Goal: Task Accomplishment & Management: Complete application form

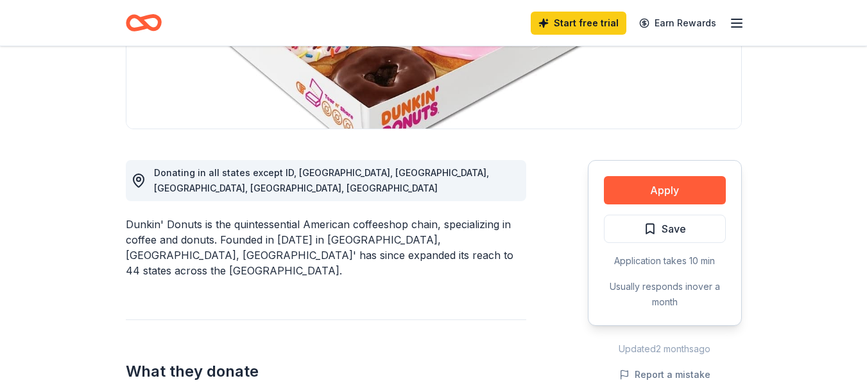
scroll to position [268, 0]
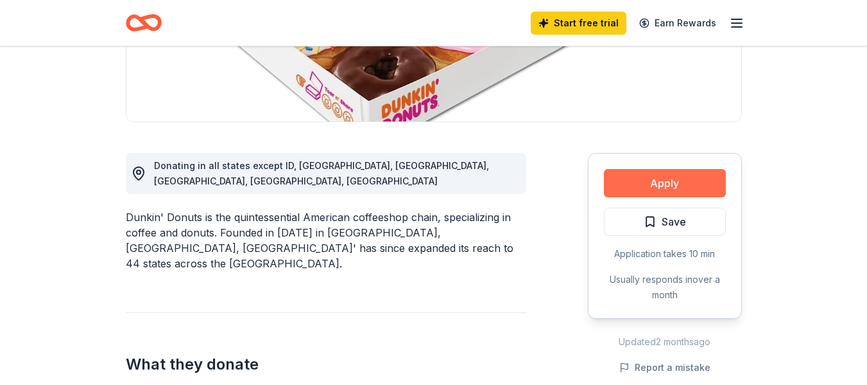
click at [673, 184] on button "Apply" at bounding box center [665, 183] width 122 height 28
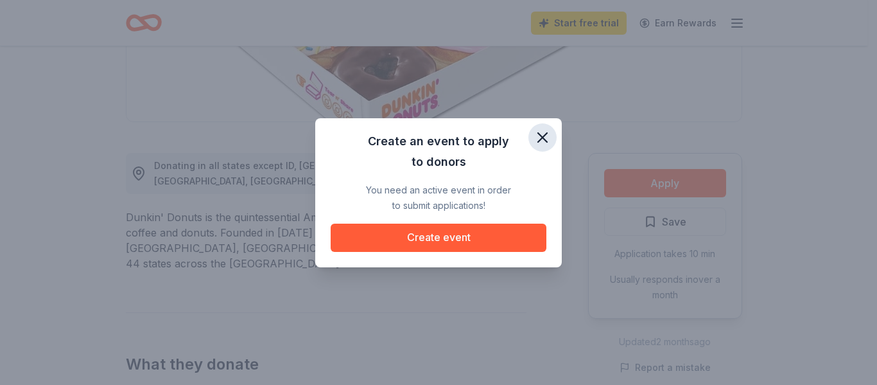
click at [548, 133] on icon "button" at bounding box center [543, 137] width 18 height 18
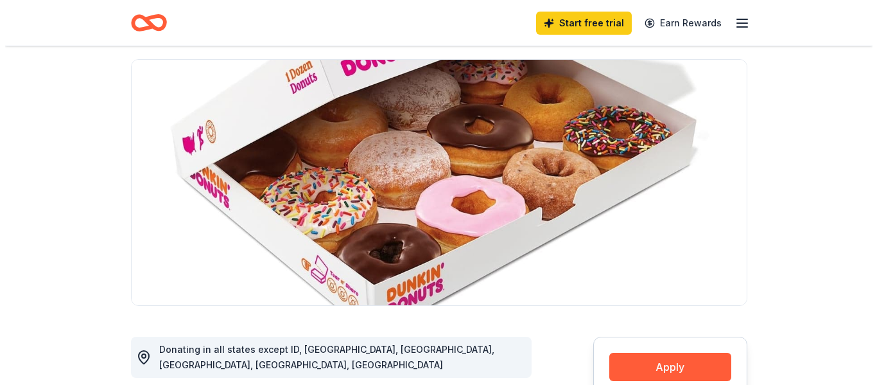
scroll to position [258, 0]
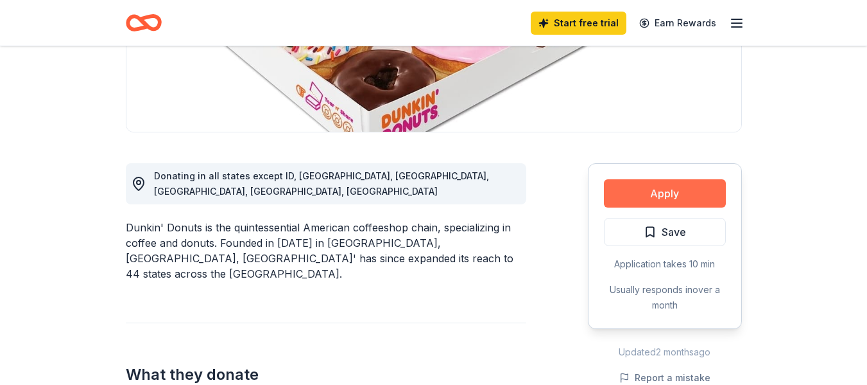
click at [671, 201] on button "Apply" at bounding box center [665, 193] width 122 height 28
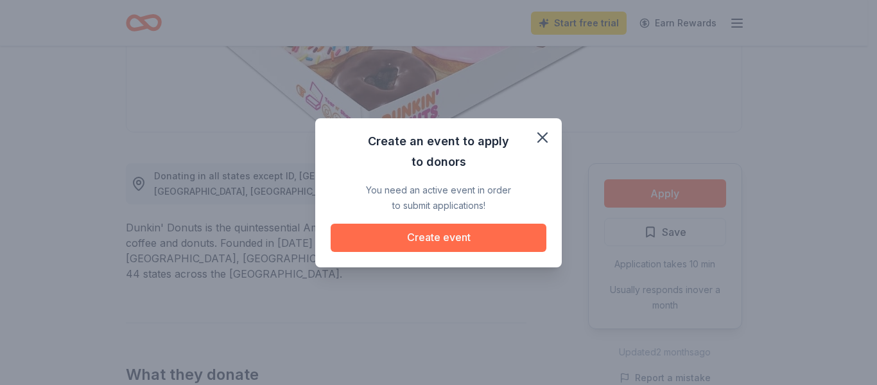
click at [494, 235] on button "Create event" at bounding box center [439, 237] width 216 height 28
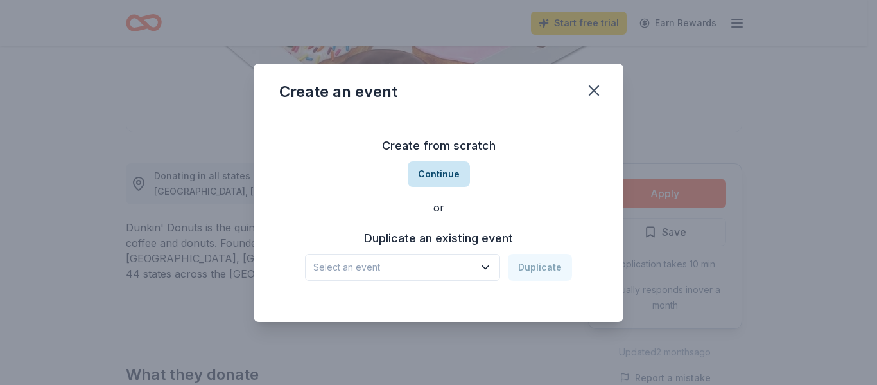
click at [439, 169] on button "Continue" at bounding box center [439, 174] width 62 height 26
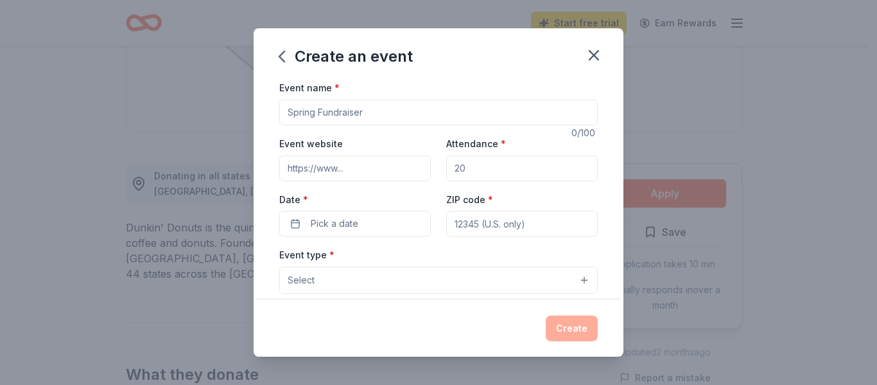
click at [376, 107] on input "Event name *" at bounding box center [438, 113] width 318 height 26
type input "Car Truck & Bike Show Benefiting Mutt Love Rescue"
click at [310, 164] on input "Event website" at bounding box center [355, 168] width 152 height 26
paste input "https://www.muttloverescue.org/"
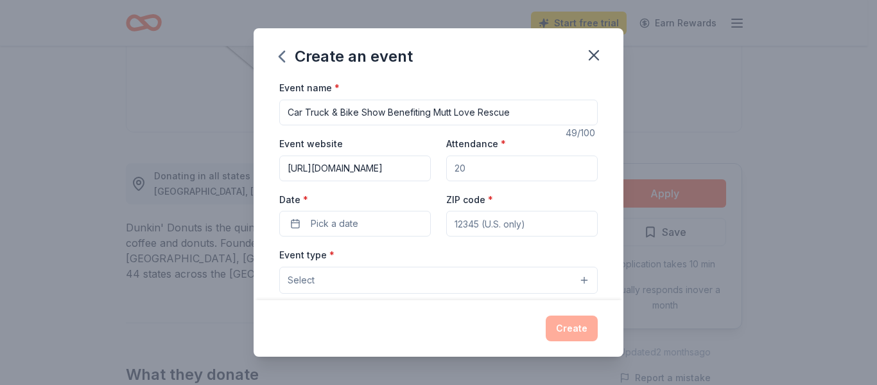
type input "https://www.muttloverescue.org/"
click at [497, 164] on input "Attendance *" at bounding box center [522, 168] width 152 height 26
type input "350"
click at [372, 223] on button "Pick a date" at bounding box center [355, 224] width 152 height 26
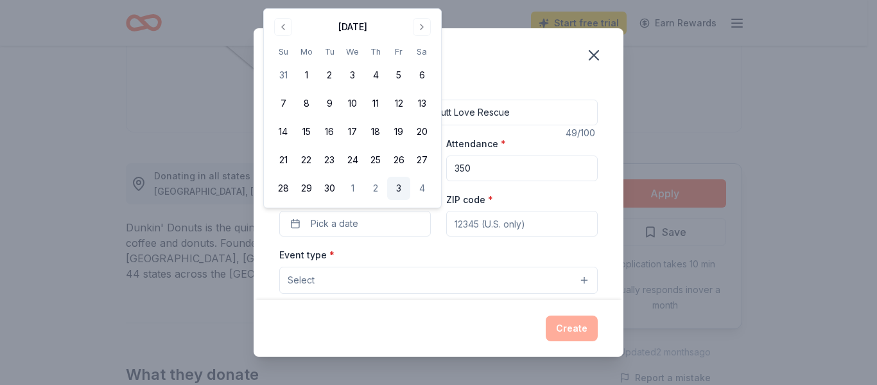
drag, startPoint x: 424, startPoint y: 27, endPoint x: 402, endPoint y: 66, distance: 45.2
click at [425, 26] on button "Go to next month" at bounding box center [422, 27] width 18 height 18
click at [290, 185] on button "26" at bounding box center [283, 188] width 23 height 23
click at [542, 227] on input "ZIP code *" at bounding box center [522, 224] width 152 height 26
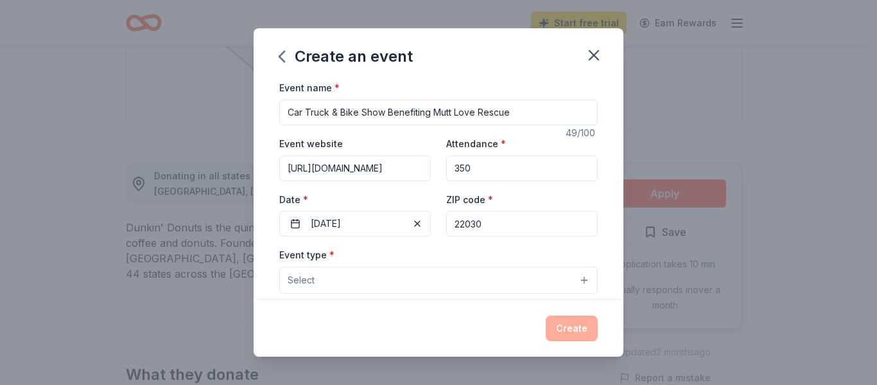
type input "22030"
click at [572, 279] on button "Select" at bounding box center [438, 279] width 318 height 27
click at [473, 283] on button "Select" at bounding box center [438, 279] width 318 height 27
drag, startPoint x: 624, startPoint y: 135, endPoint x: 632, endPoint y: 163, distance: 29.5
click at [632, 163] on div "Create an event Event name * Car Truck & Bike Show Benefiting Mutt Love Rescue …" at bounding box center [438, 192] width 877 height 385
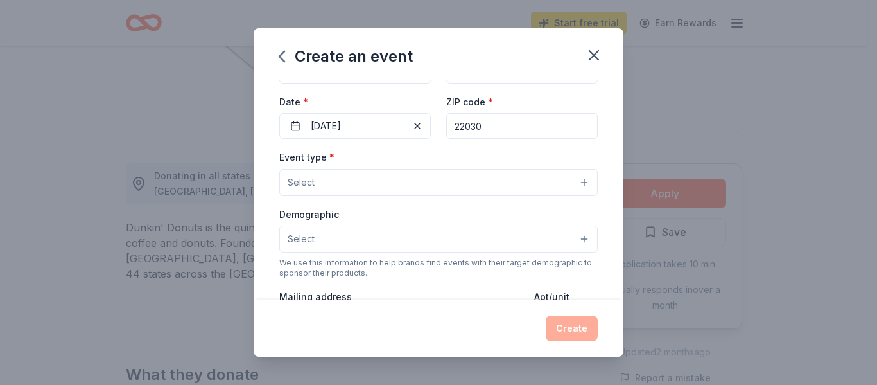
scroll to position [144, 0]
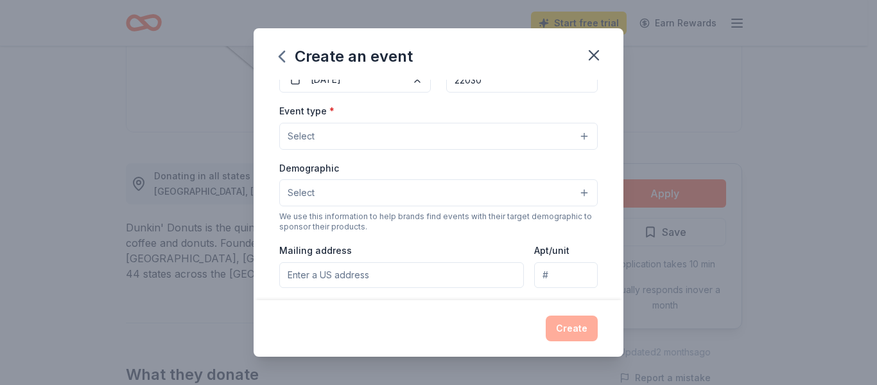
click at [578, 131] on button "Select" at bounding box center [438, 136] width 318 height 27
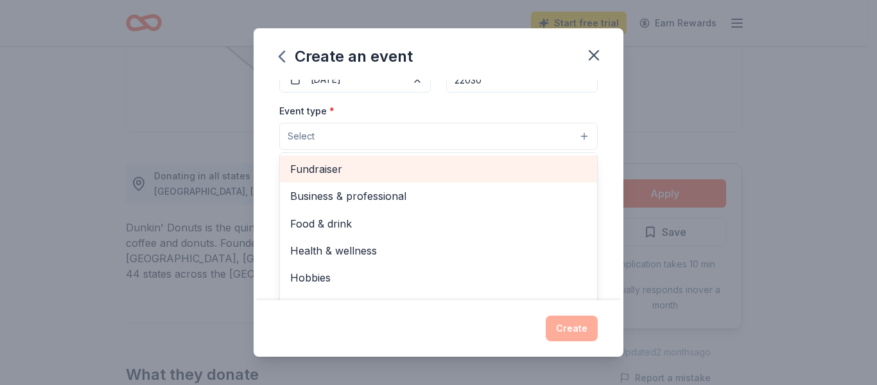
click at [323, 168] on span "Fundraiser" at bounding box center [438, 169] width 297 height 17
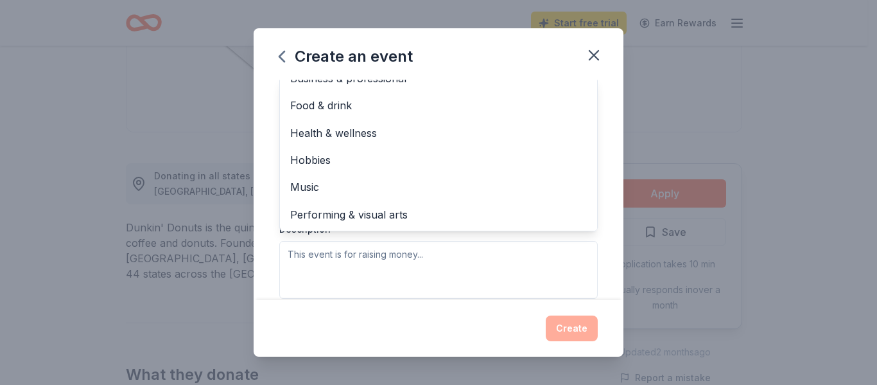
scroll to position [0, 0]
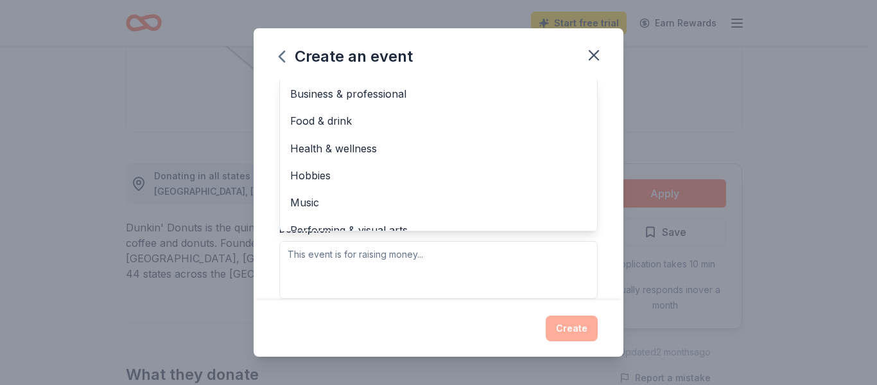
click at [594, 47] on div "Create an event Event name * Car Truck & Bike Show Benefiting Mutt Love Rescue …" at bounding box center [439, 191] width 370 height 327
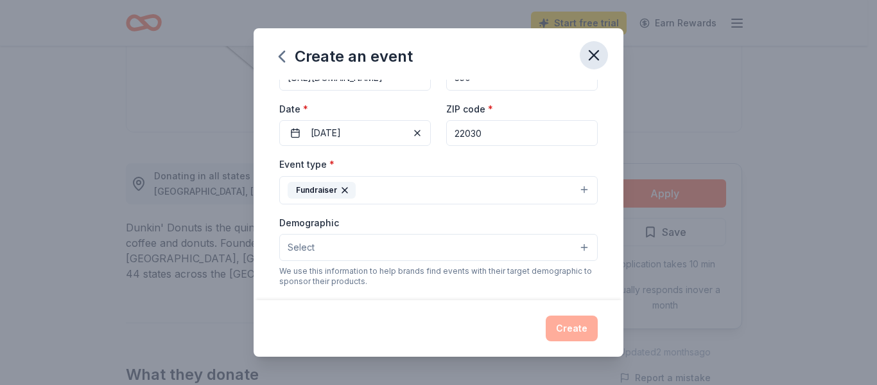
click at [595, 60] on icon "button" at bounding box center [594, 55] width 18 height 18
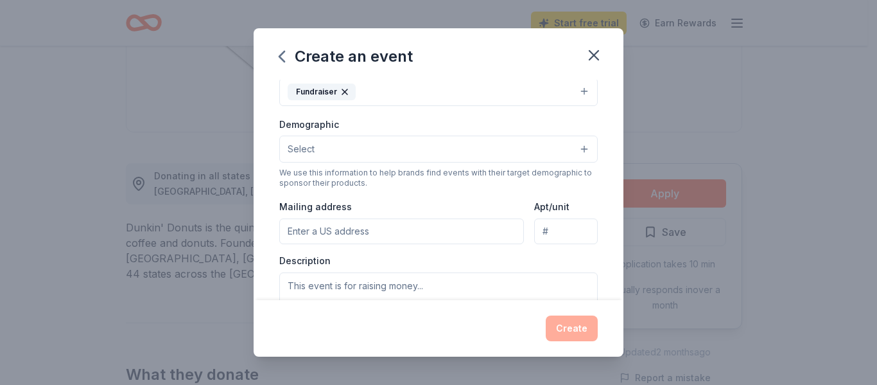
scroll to position [191, 0]
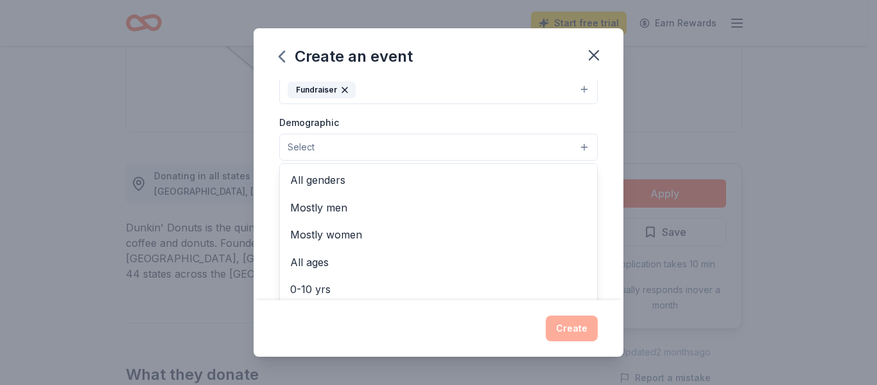
click at [568, 142] on button "Select" at bounding box center [438, 147] width 318 height 27
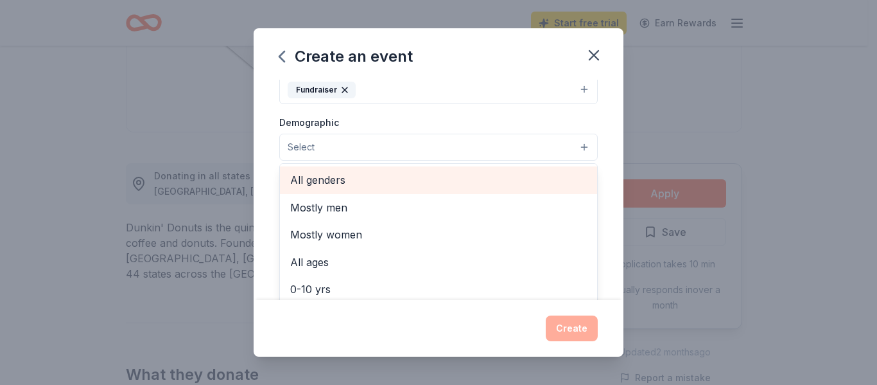
click at [326, 180] on span "All genders" at bounding box center [438, 179] width 297 height 17
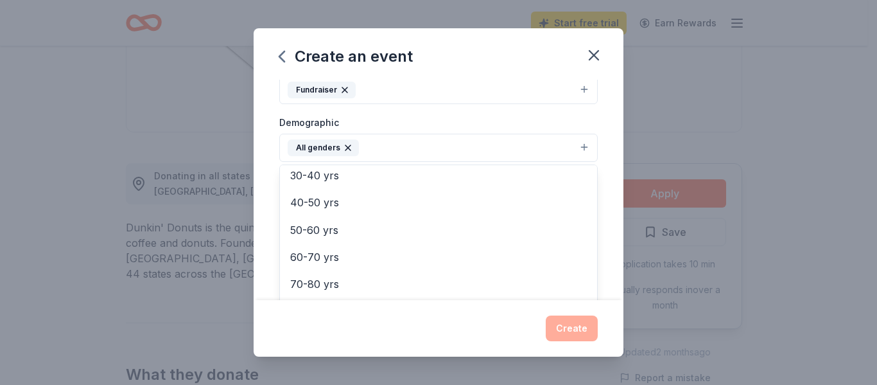
scroll to position [159, 0]
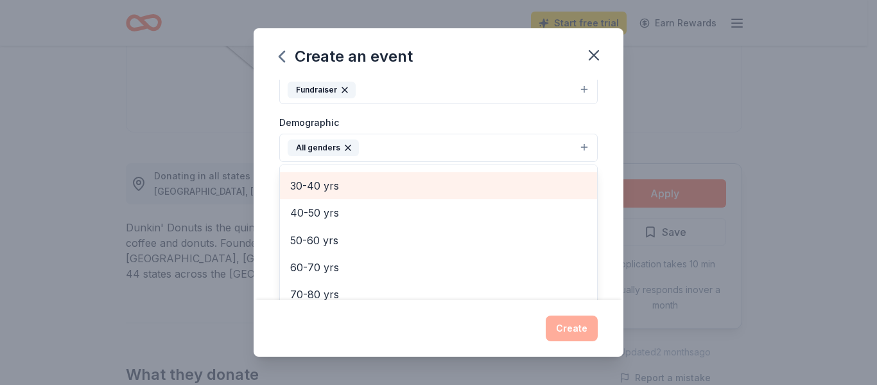
click at [331, 187] on span "30-40 yrs" at bounding box center [438, 185] width 297 height 17
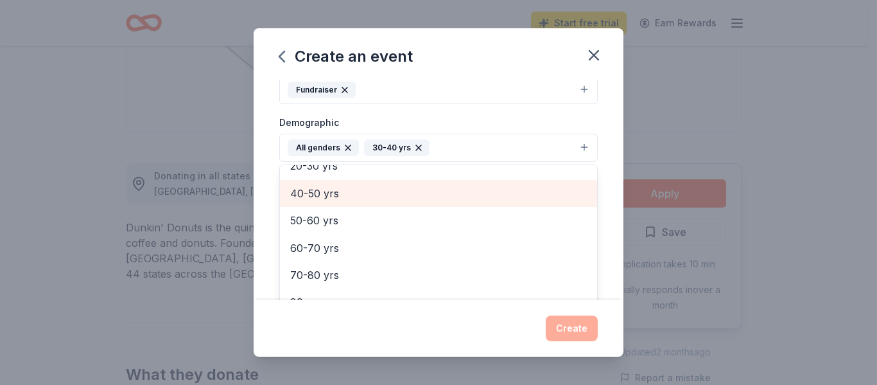
click at [319, 193] on span "40-50 yrs" at bounding box center [438, 193] width 297 height 17
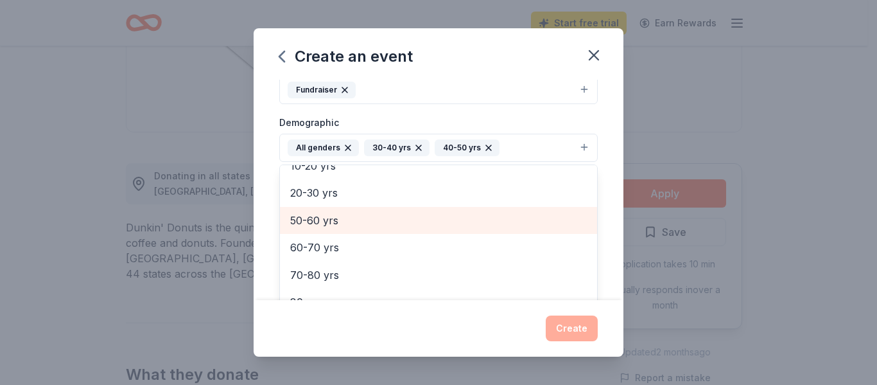
click at [322, 217] on span "50-60 yrs" at bounding box center [438, 220] width 297 height 17
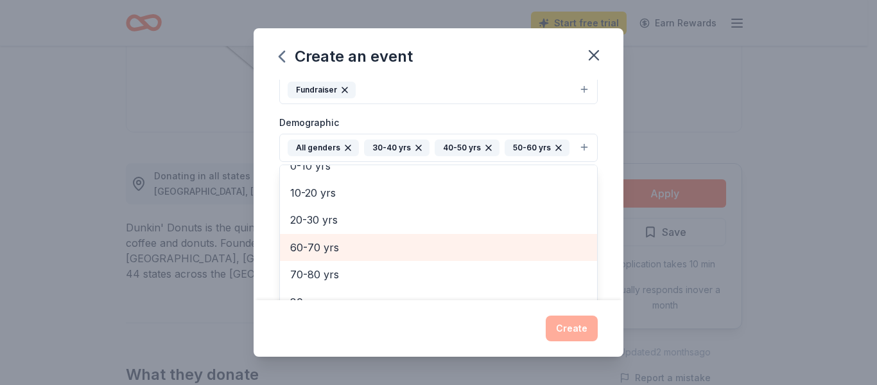
click at [328, 256] on span "60-70 yrs" at bounding box center [438, 247] width 297 height 17
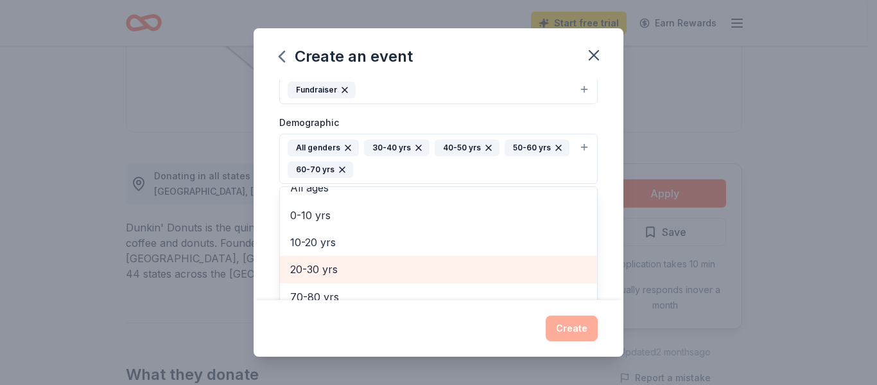
scroll to position [70, 0]
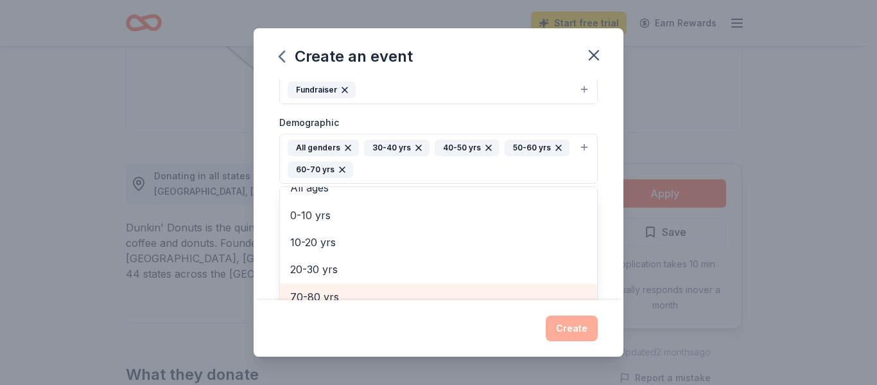
drag, startPoint x: 327, startPoint y: 293, endPoint x: 502, endPoint y: 302, distance: 174.9
click at [328, 292] on span "70-80 yrs" at bounding box center [438, 296] width 297 height 17
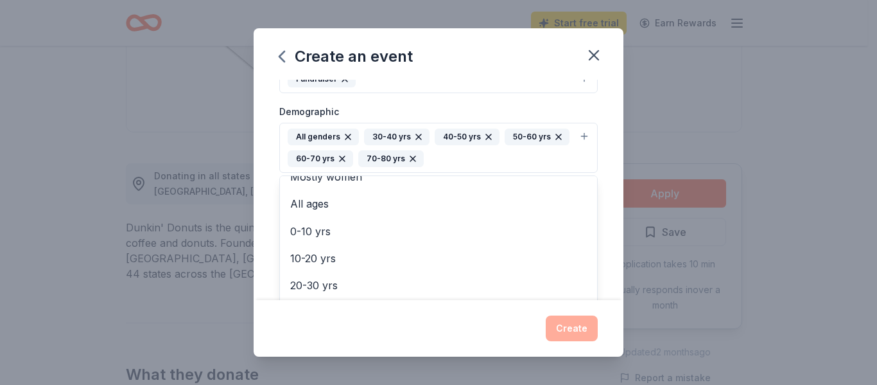
scroll to position [0, 0]
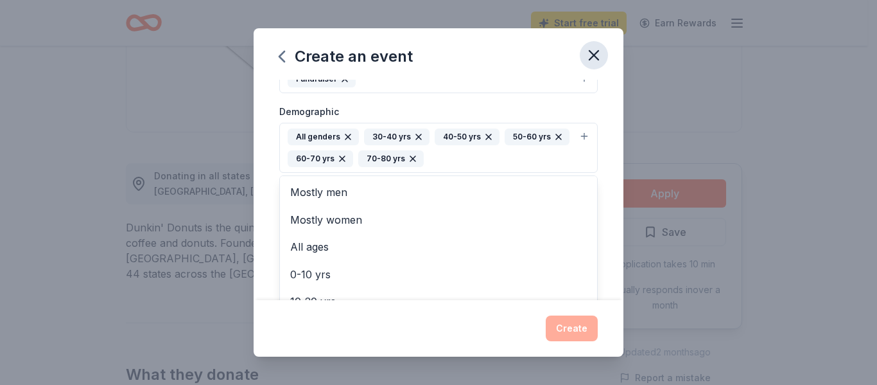
click at [591, 45] on div "Create an event Event name * Car Truck & Bike Show Benefiting Mutt Love Rescue …" at bounding box center [439, 191] width 370 height 327
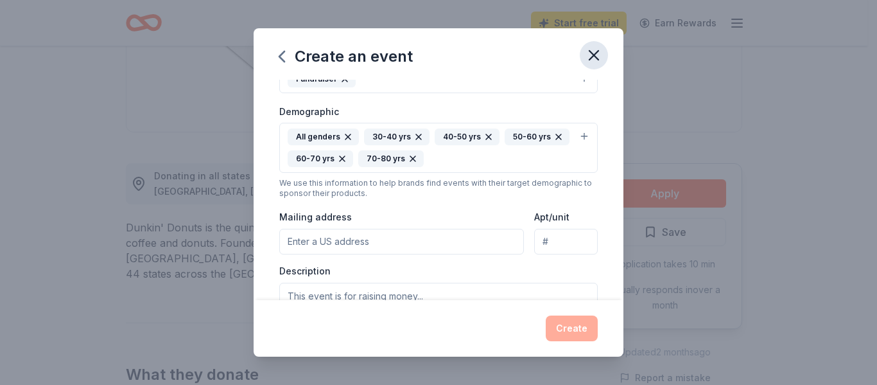
click at [593, 54] on icon "button" at bounding box center [593, 55] width 9 height 9
drag, startPoint x: 595, startPoint y: 61, endPoint x: 544, endPoint y: 48, distance: 52.9
click at [595, 64] on icon "button" at bounding box center [594, 55] width 18 height 18
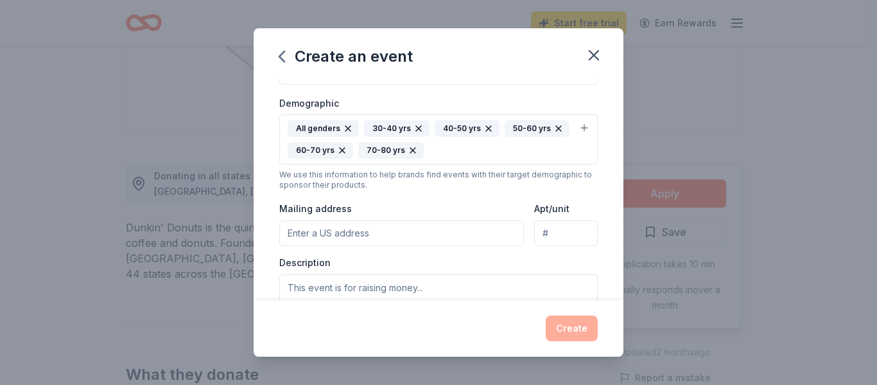
scroll to position [239, 0]
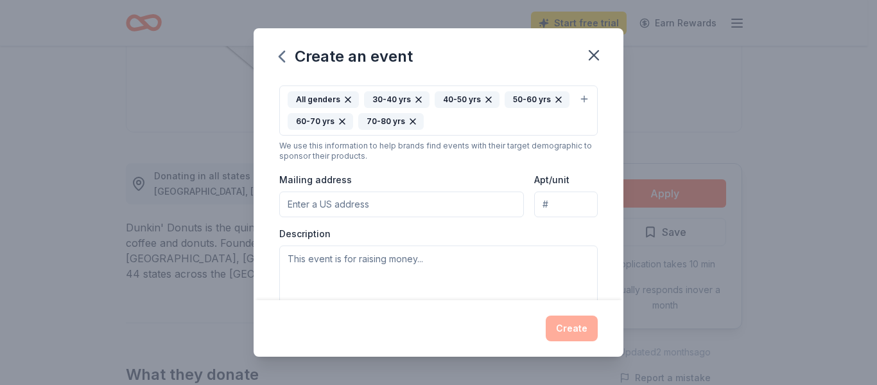
click at [448, 204] on input "Mailing address" at bounding box center [401, 204] width 245 height 26
type input "6118 Moonpatterns Trail, Fairfax Station, VA, 22039"
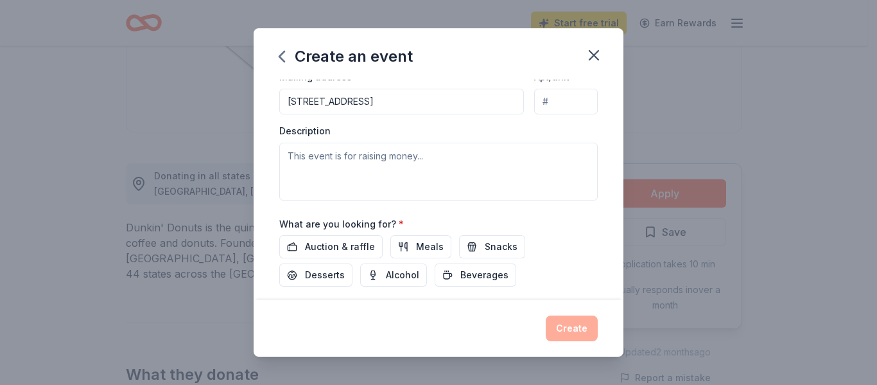
scroll to position [343, 0]
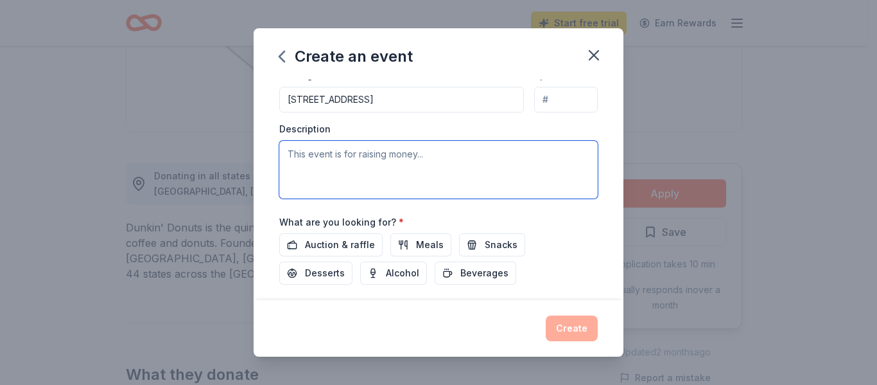
click at [439, 175] on textarea at bounding box center [438, 170] width 318 height 58
click at [296, 152] on textarea at bounding box center [438, 170] width 318 height 58
paste textarea "Car, Truck & Bike Show Fundraiser on Sunday, October 26, 2025. Featuring tasty …"
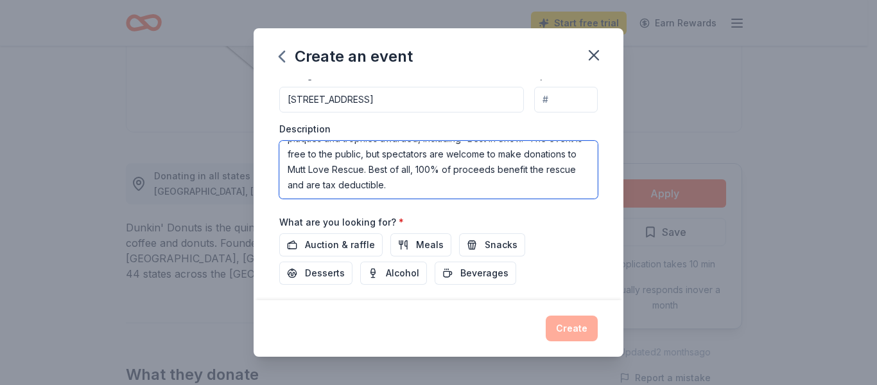
scroll to position [108, 0]
type textarea "Car, Truck & Bike Show Fundraiser on Sunday, October 26, 2025. Featuring tasty …"
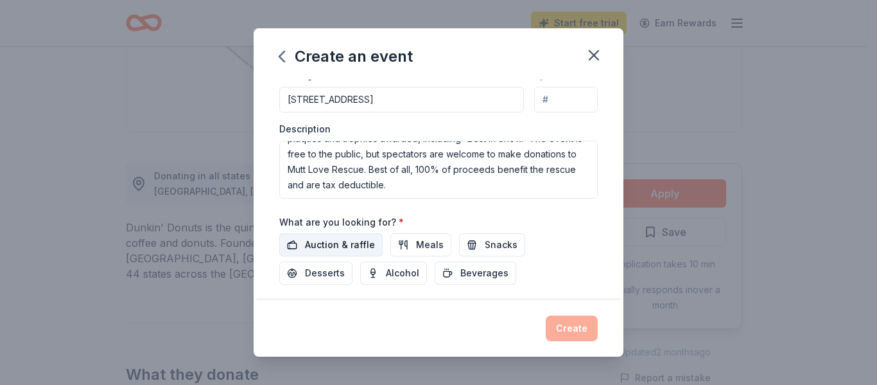
click at [353, 240] on span "Auction & raffle" at bounding box center [340, 244] width 70 height 15
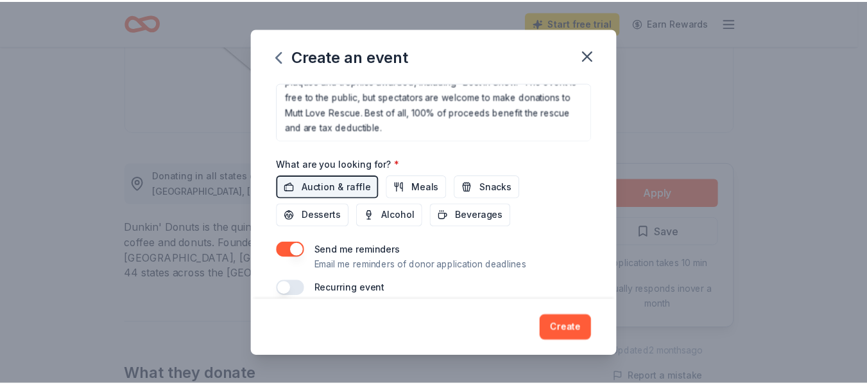
scroll to position [418, 0]
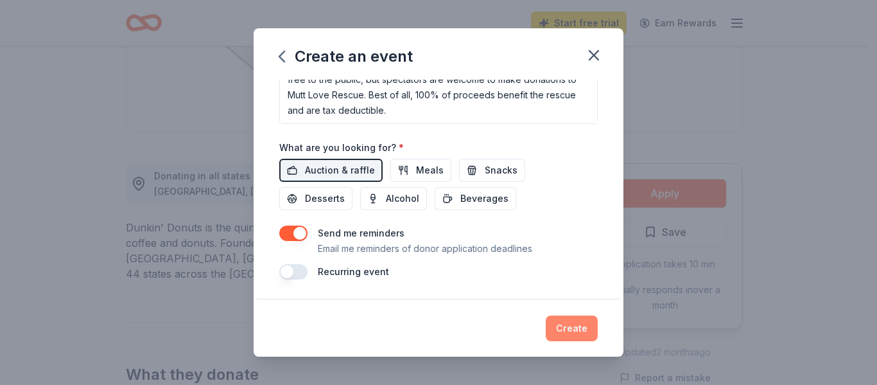
click at [582, 332] on button "Create" at bounding box center [572, 328] width 52 height 26
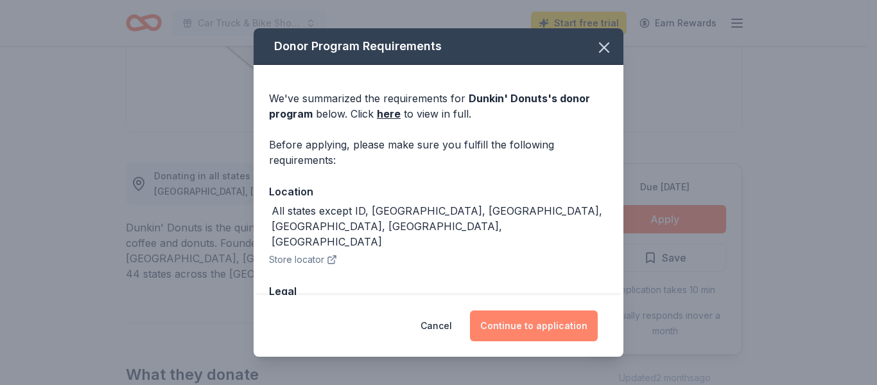
click at [577, 326] on button "Continue to application" at bounding box center [534, 325] width 128 height 31
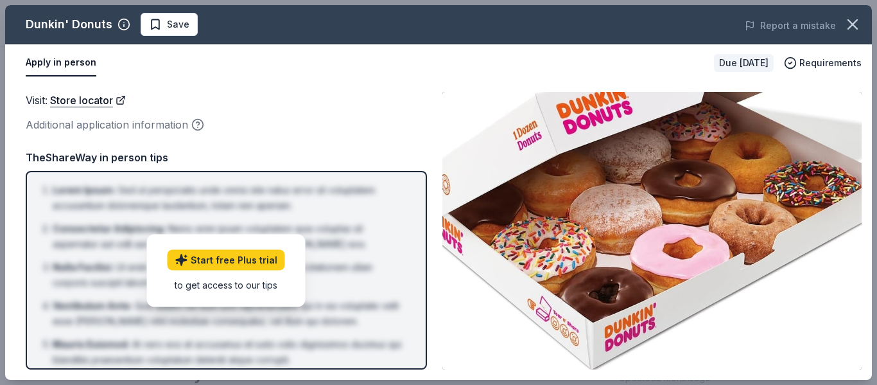
click at [342, 131] on div "Additional application information" at bounding box center [226, 124] width 401 height 17
click at [855, 24] on icon "button" at bounding box center [853, 24] width 18 height 18
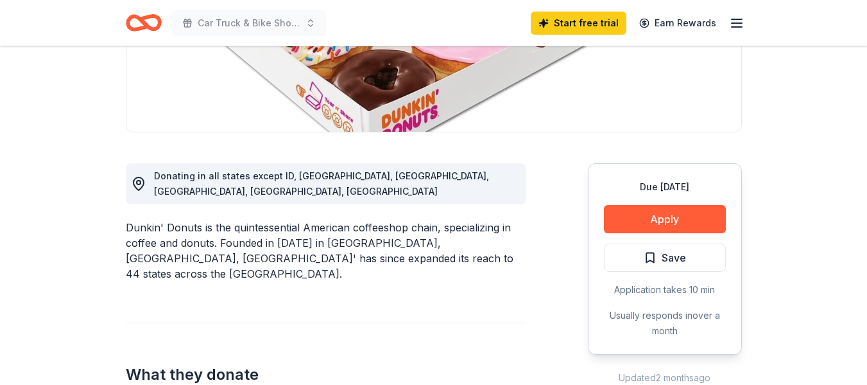
scroll to position [327, 0]
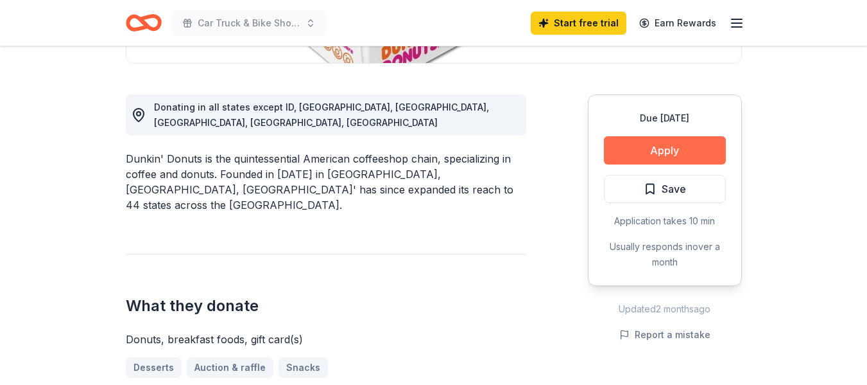
click at [686, 153] on button "Apply" at bounding box center [665, 150] width 122 height 28
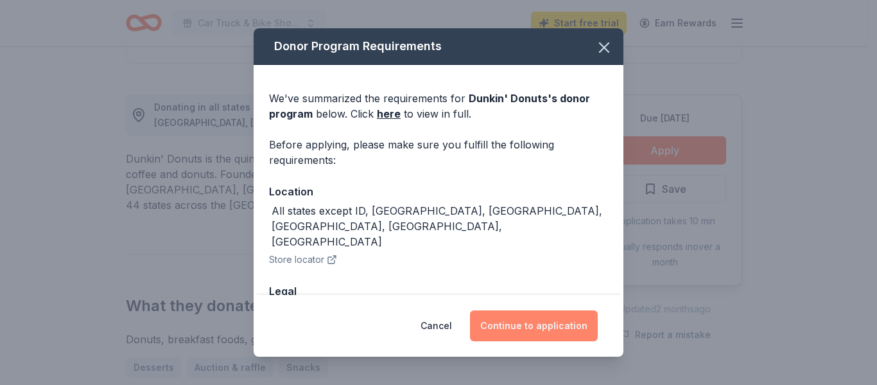
click at [553, 325] on button "Continue to application" at bounding box center [534, 325] width 128 height 31
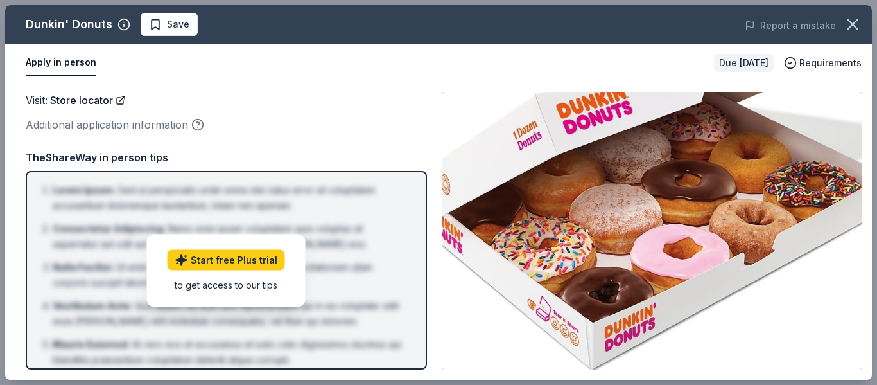
drag, startPoint x: 876, startPoint y: 198, endPoint x: 875, endPoint y: 330, distance: 131.6
click at [867, 330] on div "Dunkin' Donuts Save Report a mistake Apply in person Due in 48 days Requirement…" at bounding box center [438, 192] width 877 height 385
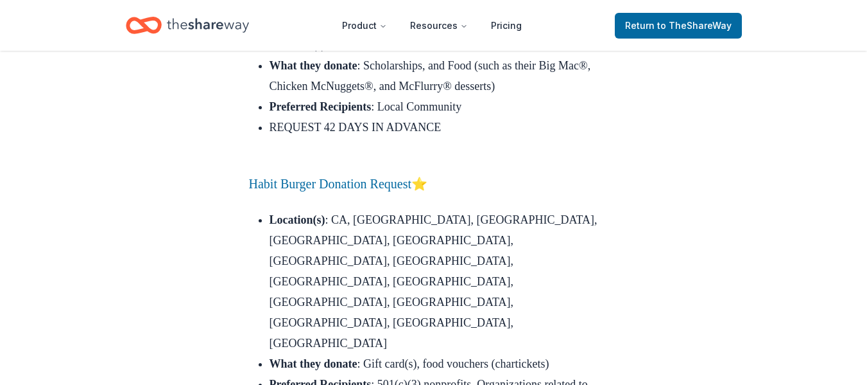
scroll to position [3859, 0]
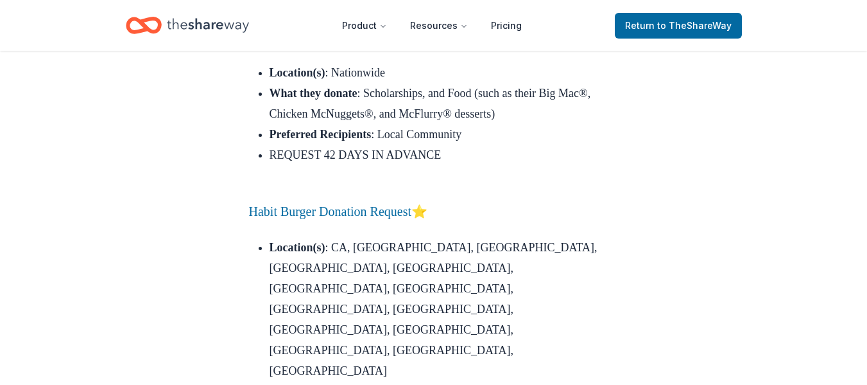
drag, startPoint x: 414, startPoint y: 77, endPoint x: 409, endPoint y: 88, distance: 12.1
click at [402, 44] on link "[PERSON_NAME] Donation Request" at bounding box center [348, 37] width 198 height 14
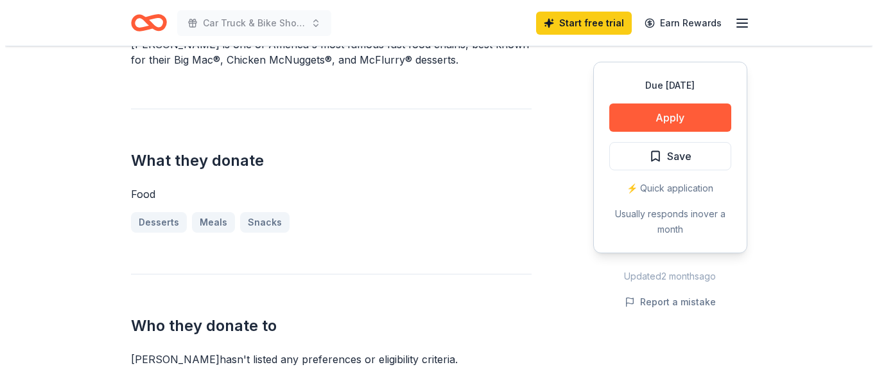
scroll to position [413, 0]
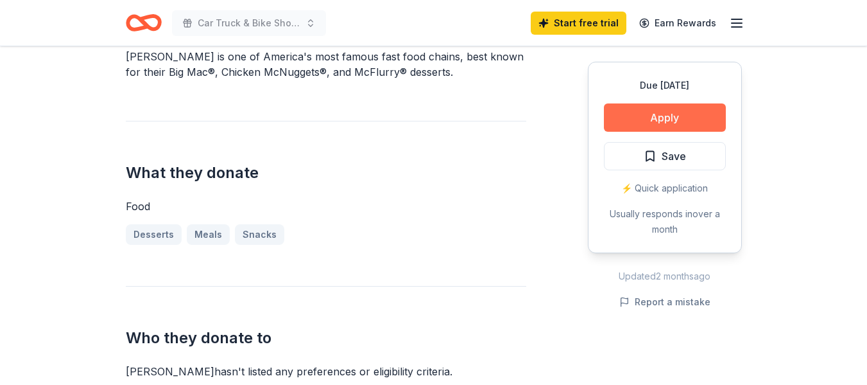
click at [694, 124] on button "Apply" at bounding box center [665, 117] width 122 height 28
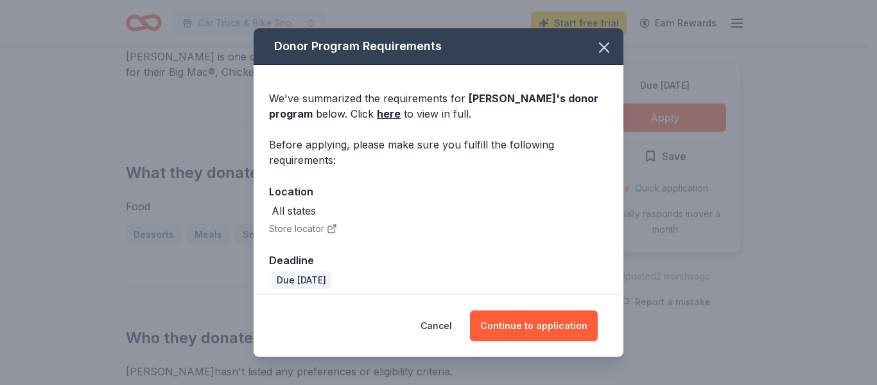
click at [412, 210] on div "All states" at bounding box center [438, 210] width 339 height 15
click at [307, 211] on div "All states" at bounding box center [294, 210] width 44 height 15
click at [530, 344] on div "Cancel Continue to application" at bounding box center [439, 326] width 370 height 62
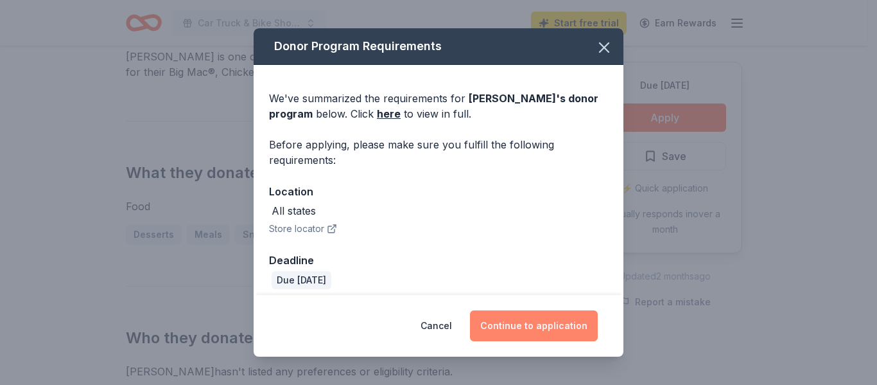
click at [545, 327] on button "Continue to application" at bounding box center [534, 325] width 128 height 31
